Goal: Feedback & Contribution: Submit feedback/report problem

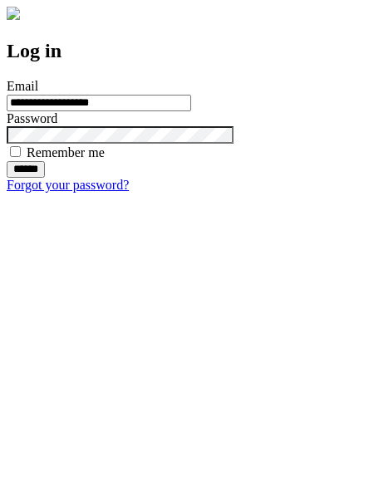
type input "**********"
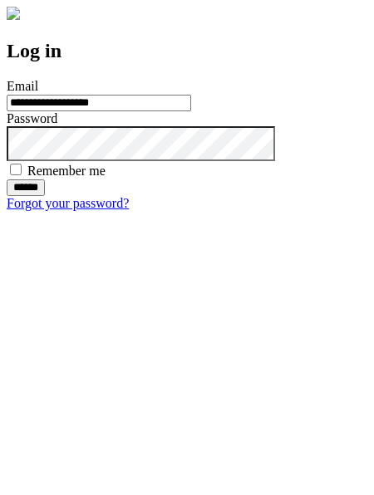
click at [45, 196] on input "******" at bounding box center [26, 187] width 38 height 17
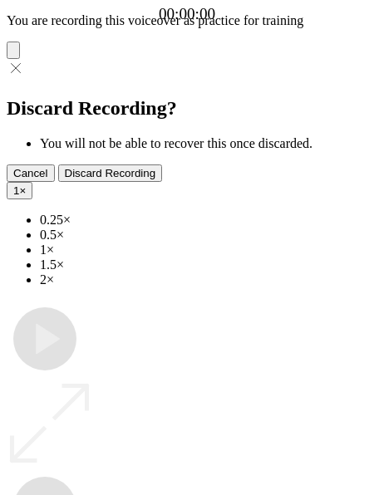
type input "**********"
